Goal: Information Seeking & Learning: Learn about a topic

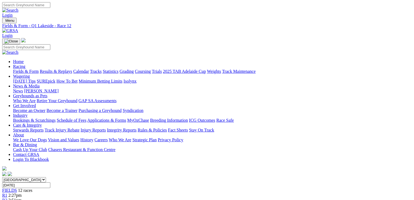
click at [16, 69] on link "Fields & Form" at bounding box center [26, 71] width 26 height 5
select select "QLD"
click at [37, 177] on select "South Australia New South Wales Northern Territory Queensland Tasmania Victoria…" at bounding box center [24, 179] width 44 height 5
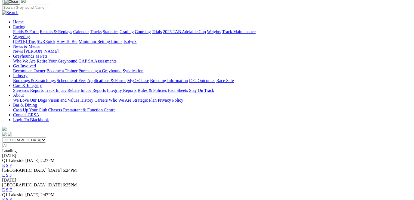
scroll to position [44, 0]
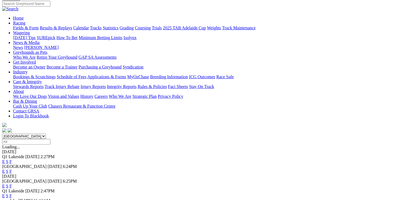
click at [5, 194] on link "E" at bounding box center [3, 196] width 3 height 5
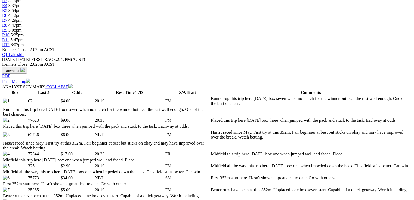
scroll to position [209, 0]
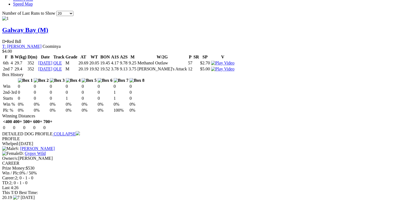
scroll to position [470, 0]
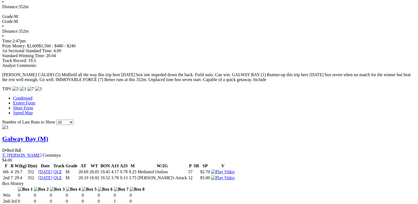
drag, startPoint x: 134, startPoint y: 86, endPoint x: 130, endPoint y: 85, distance: 3.7
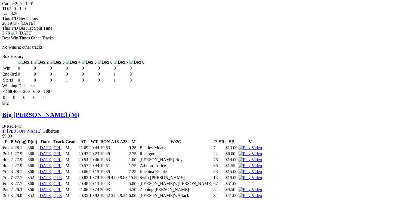
scroll to position [775, 0]
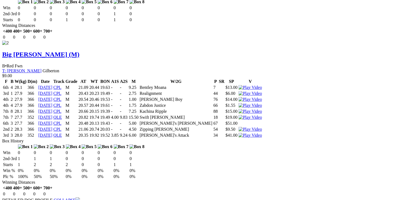
scroll to position [862, 0]
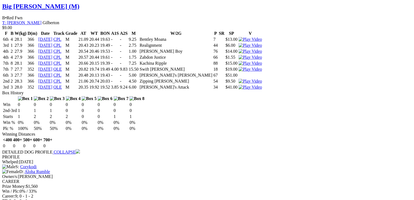
drag, startPoint x: 25, startPoint y: 108, endPoint x: 168, endPoint y: 112, distance: 142.8
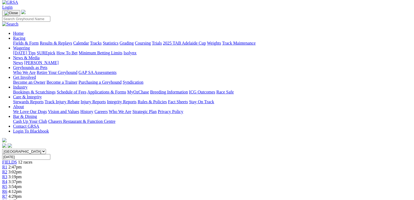
scroll to position [24, 0]
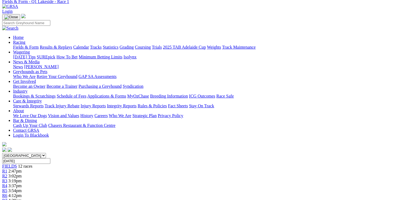
click at [102, 174] on div "R2 3:02pm" at bounding box center [207, 176] width 410 height 5
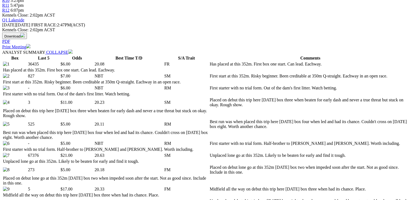
scroll to position [239, 0]
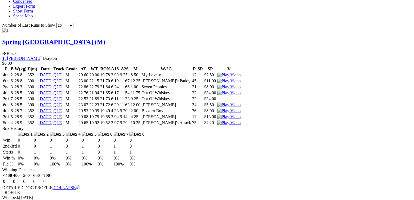
scroll to position [0, 0]
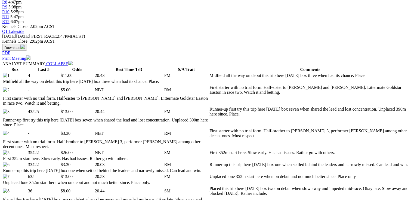
scroll to position [261, 0]
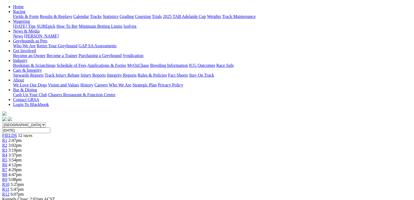
scroll to position [0, 0]
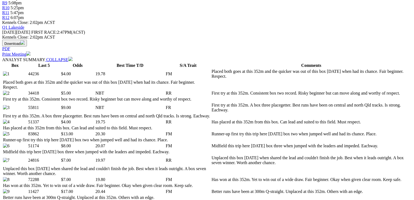
scroll to position [239, 0]
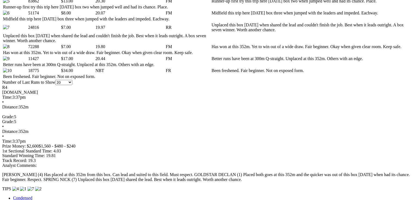
scroll to position [370, 0]
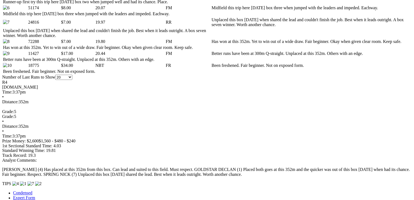
drag, startPoint x: 123, startPoint y: 150, endPoint x: 131, endPoint y: 150, distance: 8.2
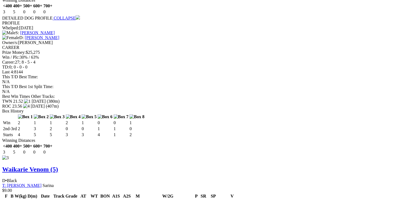
scroll to position [0, 0]
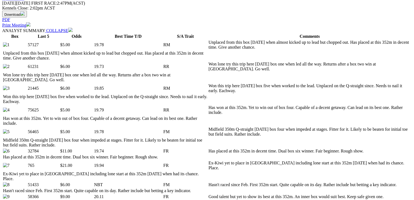
scroll to position [261, 0]
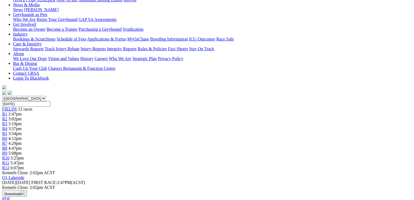
scroll to position [0, 0]
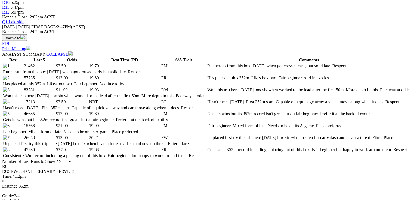
scroll to position [261, 0]
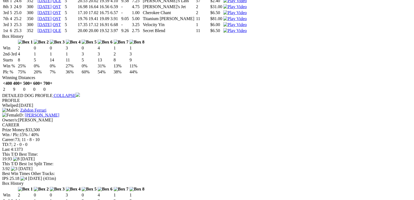
scroll to position [0, 0]
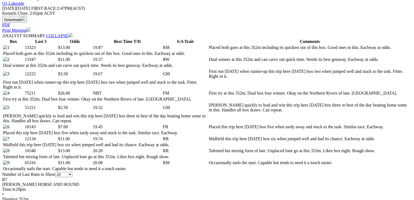
scroll to position [261, 0]
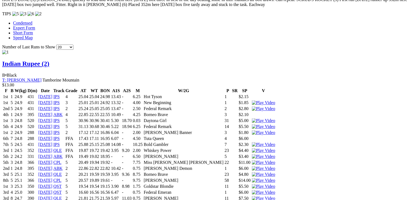
scroll to position [0, 0]
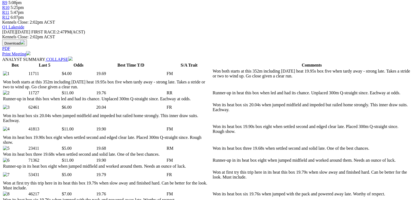
scroll to position [239, 0]
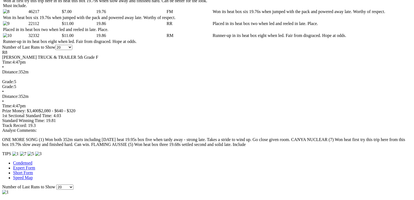
scroll to position [0, 0]
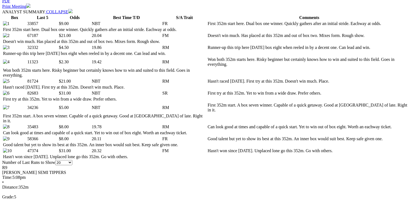
scroll to position [287, 0]
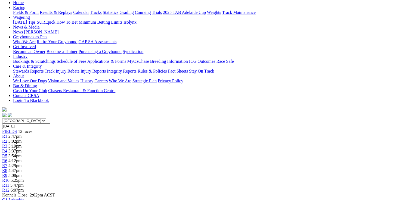
scroll to position [0, 0]
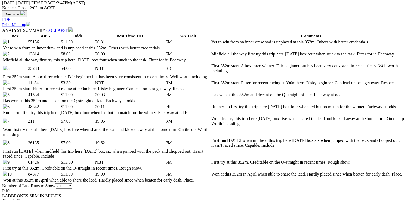
scroll to position [283, 0]
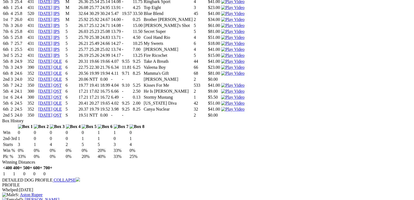
scroll to position [0, 0]
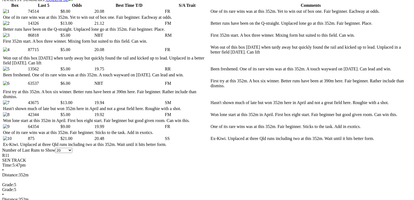
scroll to position [283, 0]
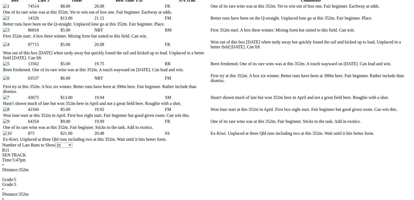
scroll to position [305, 0]
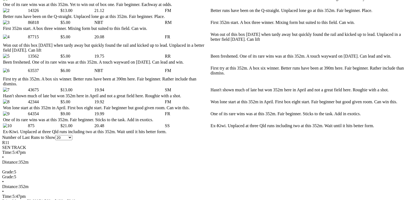
drag, startPoint x: 84, startPoint y: 18, endPoint x: 157, endPoint y: 14, distance: 73.0
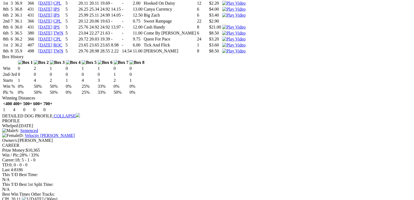
scroll to position [0, 0]
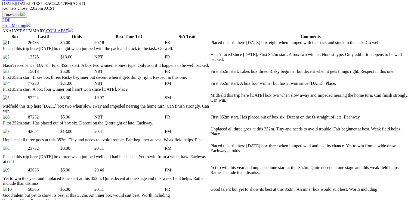
scroll to position [261, 0]
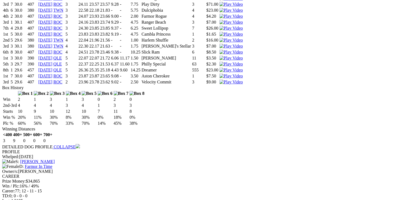
scroll to position [0, 0]
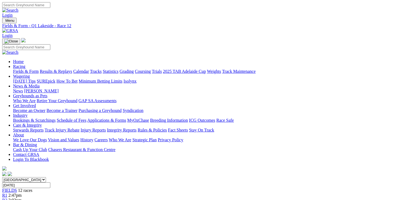
click at [28, 69] on link "Fields & Form" at bounding box center [26, 71] width 26 height 5
select select "QLD"
click at [37, 177] on select "[GEOGRAPHIC_DATA] [GEOGRAPHIC_DATA] [GEOGRAPHIC_DATA] [GEOGRAPHIC_DATA] [GEOGRA…" at bounding box center [24, 179] width 44 height 5
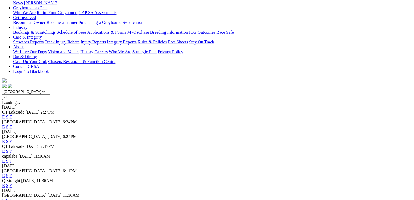
scroll to position [109, 0]
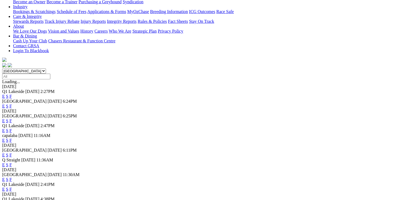
click at [5, 153] on link "E" at bounding box center [3, 155] width 3 height 5
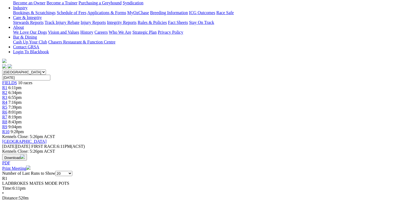
scroll to position [109, 0]
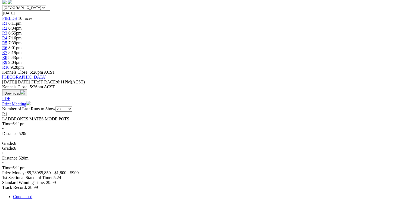
scroll to position [174, 0]
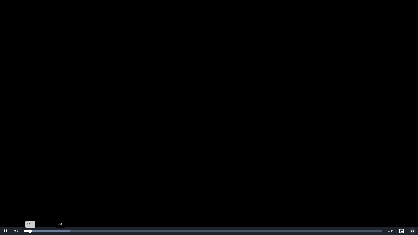
click at [61, 200] on div "Loaded : 12.64% 0:09 0:01" at bounding box center [202, 230] width 357 height 1
click at [97, 200] on div "Loaded : 31.61% 0:19 0:19" at bounding box center [203, 231] width 363 height 8
click at [17, 200] on span "Video Player" at bounding box center [16, 231] width 11 height 0
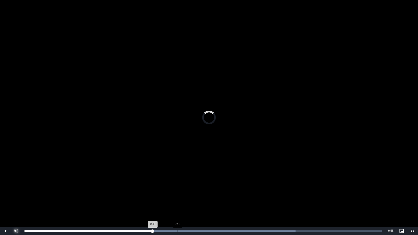
click at [177, 200] on div "0:40" at bounding box center [177, 230] width 0 height 1
click at [275, 200] on div "Loaded : 88.51% 1:06 0:42" at bounding box center [202, 230] width 357 height 1
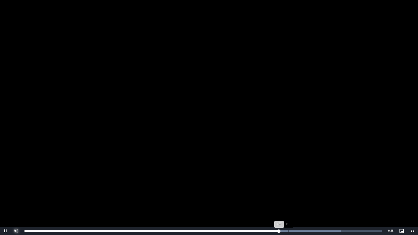
click at [288, 200] on div "1:10" at bounding box center [288, 230] width 0 height 1
click at [294, 200] on div "1:11" at bounding box center [294, 230] width 0 height 1
click at [303, 200] on div "Loaded : 94.83% 1:13 1:11" at bounding box center [202, 230] width 357 height 1
click at [314, 200] on div "1:16" at bounding box center [314, 230] width 0 height 1
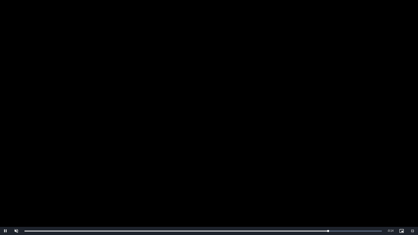
click at [230, 150] on video "To view this video please enable JavaScript, and consider upgrading to a web br…" at bounding box center [209, 117] width 418 height 235
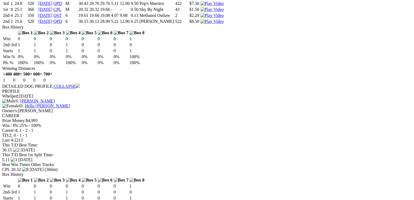
scroll to position [779, 0]
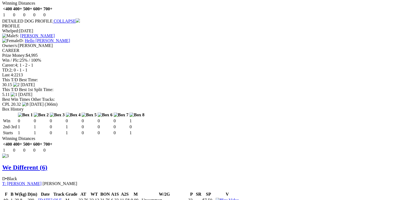
drag, startPoint x: 196, startPoint y: 146, endPoint x: 217, endPoint y: 150, distance: 22.2
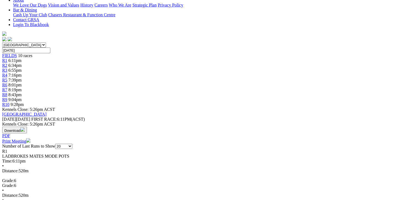
scroll to position [0, 0]
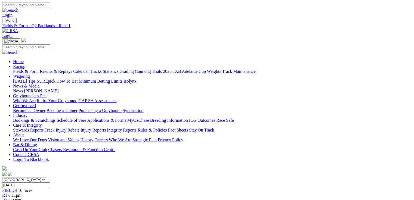
click at [7, 198] on span "R2" at bounding box center [4, 200] width 5 height 5
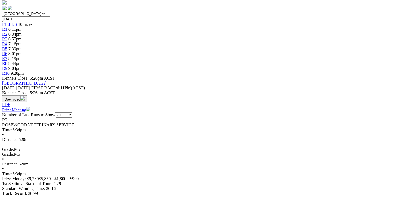
scroll to position [174, 0]
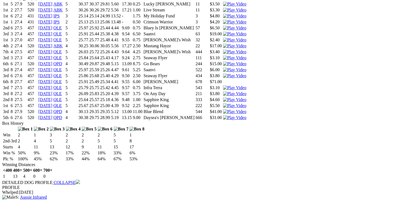
scroll to position [849, 0]
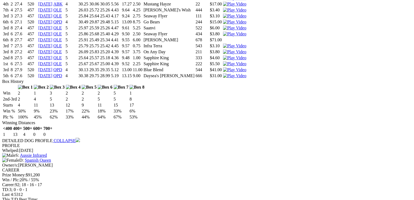
drag, startPoint x: 175, startPoint y: 49, endPoint x: 187, endPoint y: 50, distance: 11.7
drag, startPoint x: 174, startPoint y: 92, endPoint x: 185, endPoint y: 92, distance: 10.6
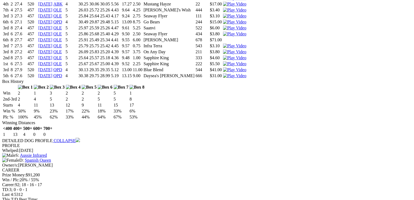
drag, startPoint x: 174, startPoint y: 102, endPoint x: 183, endPoint y: 103, distance: 9.1
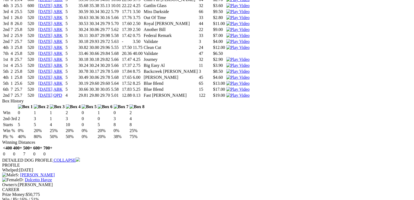
scroll to position [0, 0]
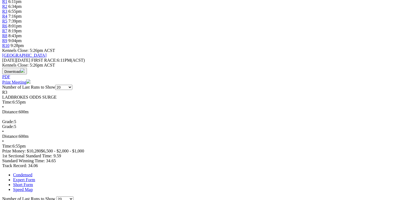
scroll to position [196, 0]
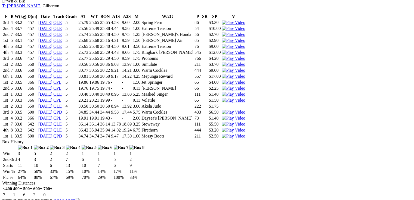
scroll to position [0, 0]
